Goal: Navigation & Orientation: Understand site structure

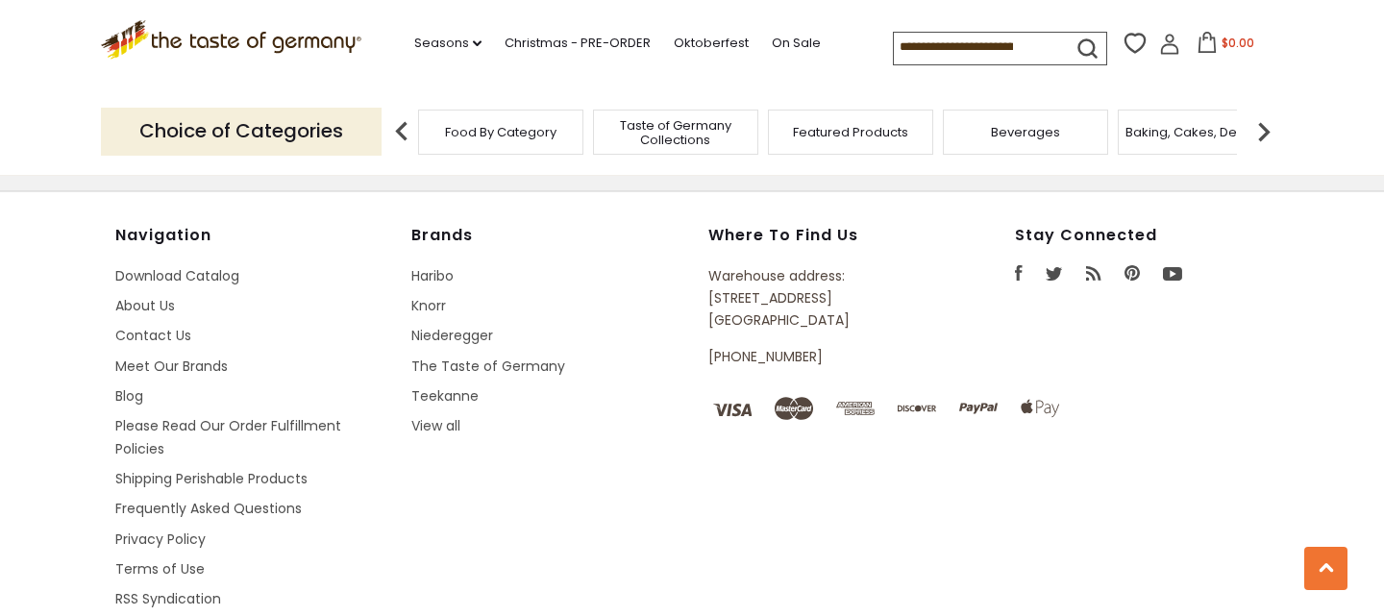
scroll to position [1372, 0]
click at [190, 368] on link "Meet Our Brands" at bounding box center [171, 365] width 112 height 19
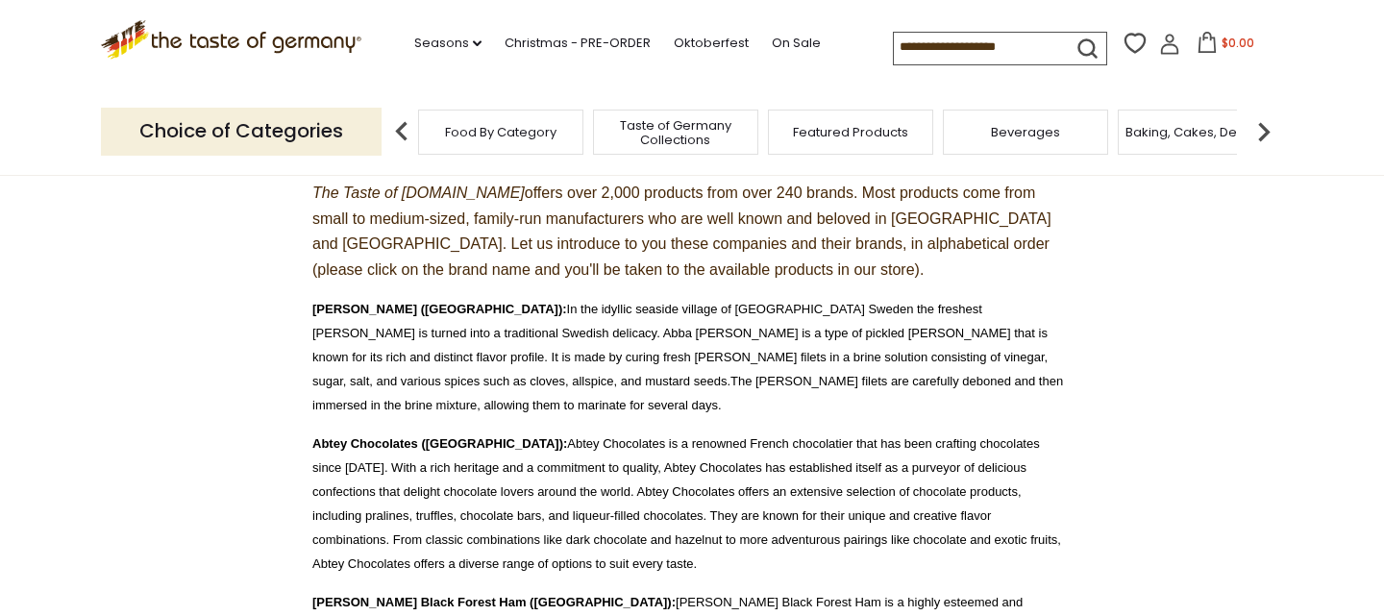
scroll to position [251, 0]
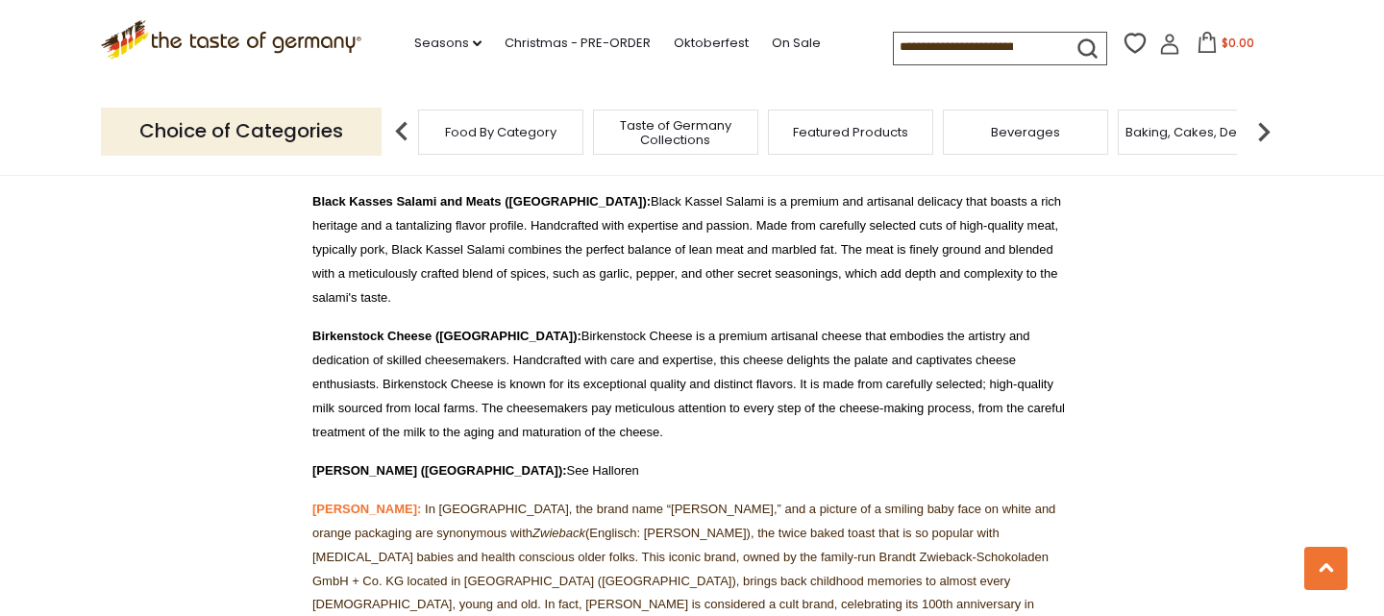
scroll to position [3361, 0]
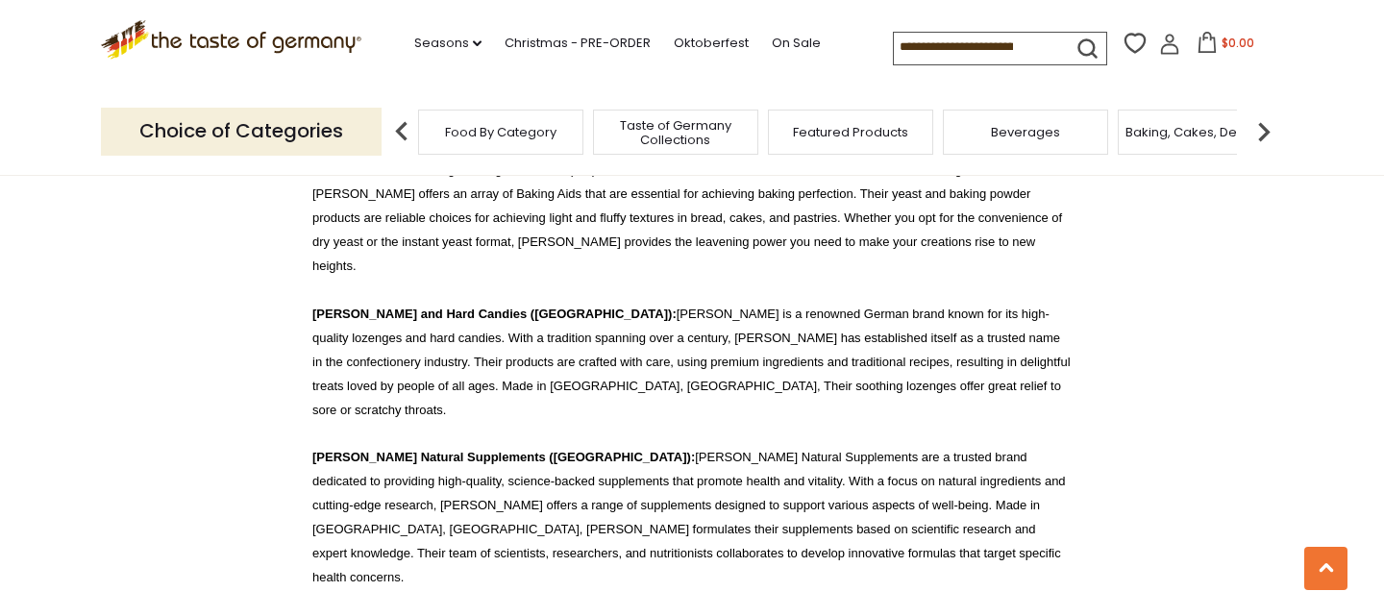
scroll to position [6876, 0]
